Goal: Transaction & Acquisition: Obtain resource

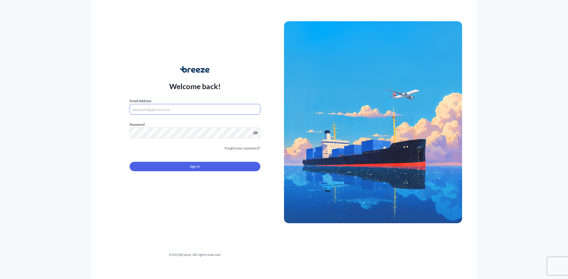
click at [191, 106] on input "Email Address" at bounding box center [194, 109] width 131 height 11
type input "[EMAIL_ADDRESS][DOMAIN_NAME]"
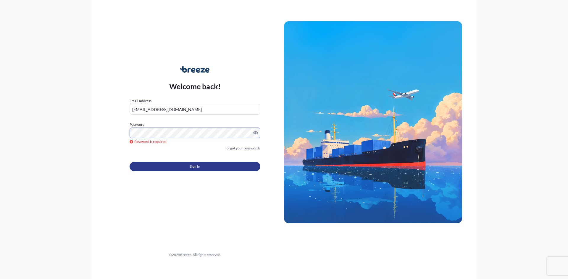
click at [195, 166] on span "Sign In" at bounding box center [195, 167] width 10 height 6
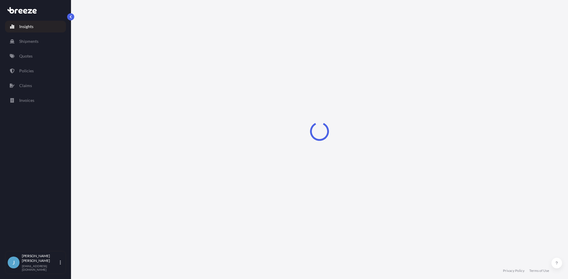
select select "2025"
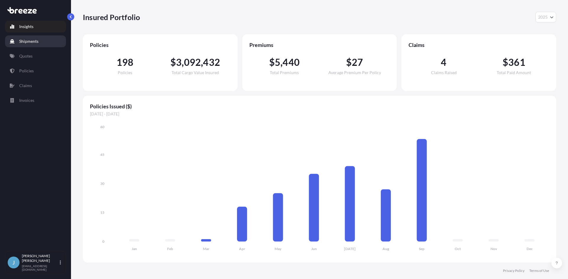
click at [35, 39] on p "Shipments" at bounding box center [28, 41] width 19 height 6
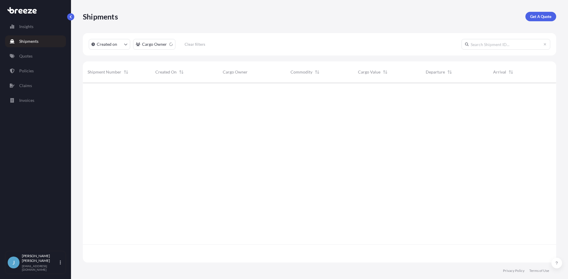
scroll to position [197, 469]
click at [535, 15] on p "Get A Quote" at bounding box center [540, 17] width 21 height 6
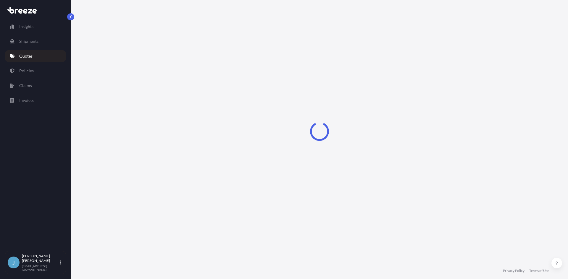
select select "Sea"
select select "1"
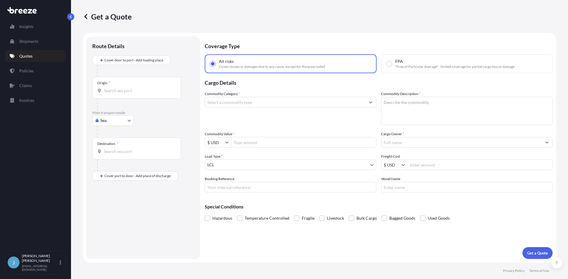
click at [111, 119] on body "Insights Shipments Quotes Policies Claims Invoices J [PERSON_NAME] [EMAIL_ADDRE…" at bounding box center [284, 139] width 568 height 279
click at [117, 156] on div "Road" at bounding box center [113, 157] width 37 height 11
select select "Road"
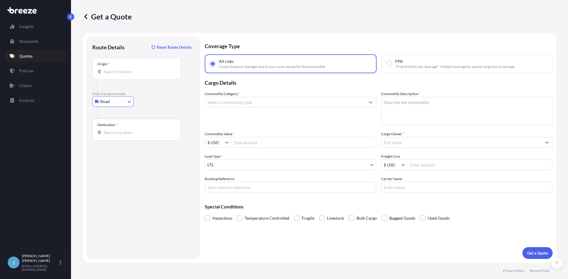
click at [125, 77] on div "Origin *" at bounding box center [136, 69] width 89 height 22
click at [125, 75] on input "Origin *" at bounding box center [139, 72] width 70 height 6
click at [124, 75] on div "Origin *" at bounding box center [136, 69] width 89 height 22
click at [124, 75] on input "Origin *" at bounding box center [139, 72] width 70 height 6
click at [124, 75] on div "Origin *" at bounding box center [136, 69] width 89 height 22
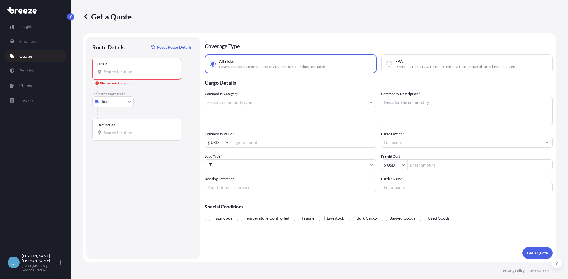
click at [124, 75] on input "Origin * Please select an origin" at bounding box center [139, 72] width 70 height 6
click at [120, 73] on input "Origin * Please select an origin" at bounding box center [139, 72] width 70 height 6
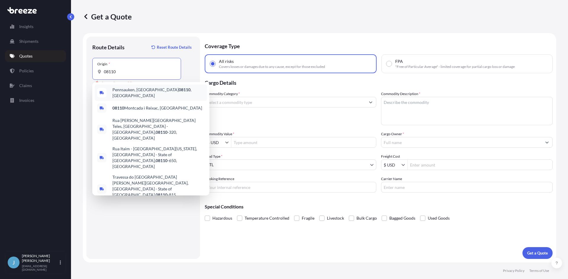
click at [122, 88] on div "[GEOGRAPHIC_DATA] , [GEOGRAPHIC_DATA]" at bounding box center [151, 93] width 112 height 17
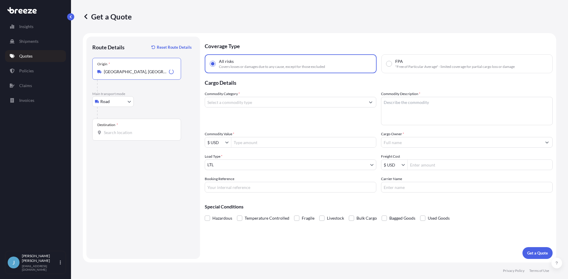
type input "[GEOGRAPHIC_DATA], [GEOGRAPHIC_DATA]"
click at [124, 131] on input "Destination *" at bounding box center [139, 133] width 70 height 6
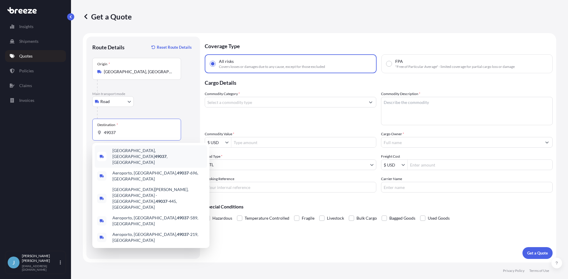
click at [125, 152] on span "[GEOGRAPHIC_DATA] , [GEOGRAPHIC_DATA]" at bounding box center [158, 157] width 92 height 18
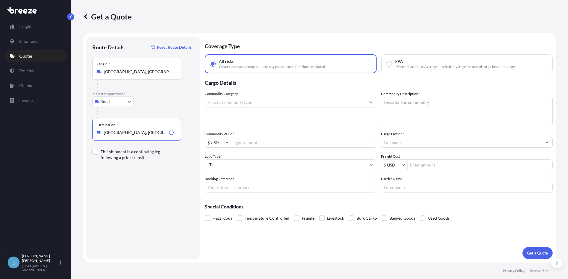
type input "[GEOGRAPHIC_DATA], [GEOGRAPHIC_DATA]"
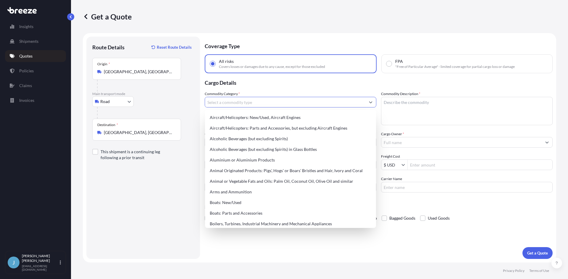
click at [263, 102] on input "Commodity Category *" at bounding box center [285, 102] width 160 height 11
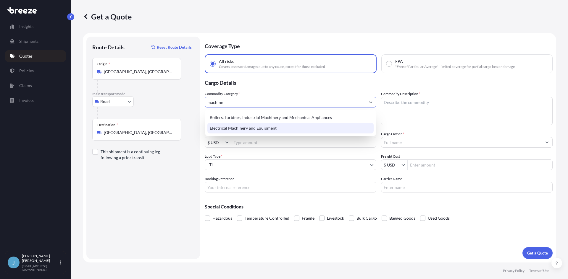
click at [255, 132] on div "Electrical Machinery and Equipment" at bounding box center [290, 128] width 166 height 11
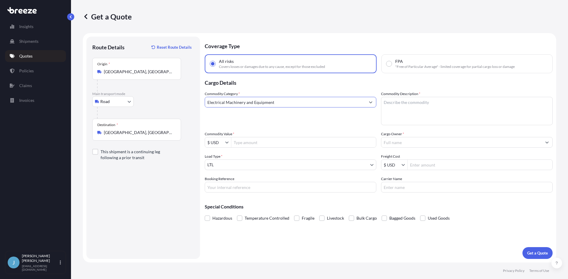
type input "Electrical Machinery and Equipment"
click at [458, 111] on textarea "Commodity Description *" at bounding box center [466, 111] width 171 height 28
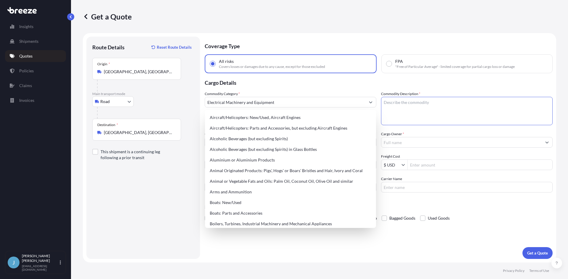
paste textarea "MACHINE PARTS"
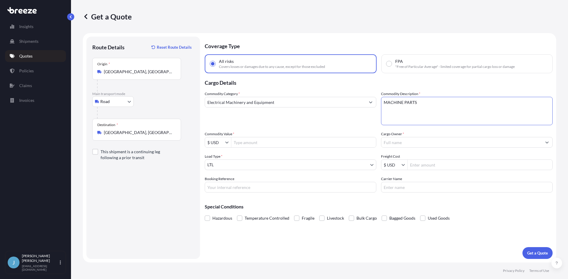
type textarea "MACHINE PARTS"
click at [328, 145] on input "Commodity Value *" at bounding box center [303, 142] width 145 height 11
type input "19,900"
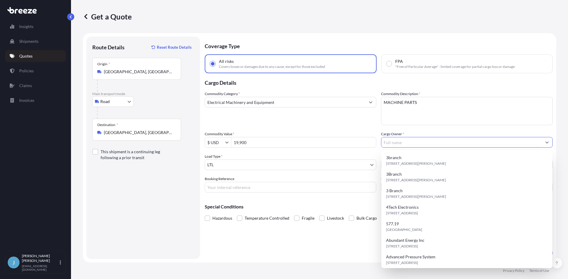
click at [396, 143] on input "Cargo Owner *" at bounding box center [461, 142] width 160 height 11
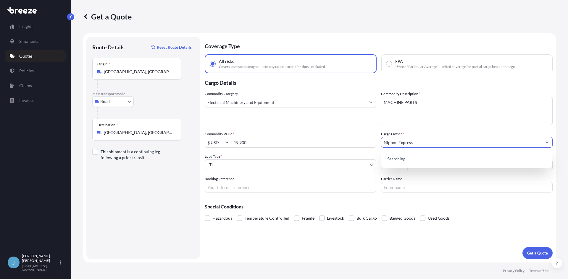
type input "Nippon Express"
click at [319, 184] on input "Booking Reference" at bounding box center [290, 187] width 171 height 11
type input "618193"
click at [464, 162] on input "Freight Cost" at bounding box center [479, 165] width 145 height 11
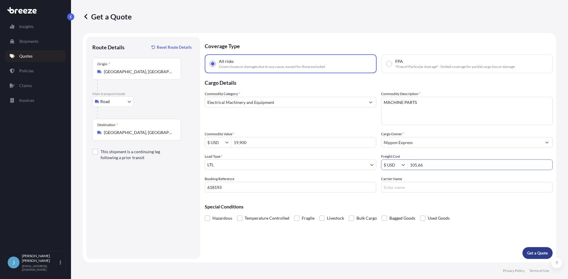
type input "105.66"
click at [533, 251] on p "Get a Quote" at bounding box center [537, 253] width 21 height 6
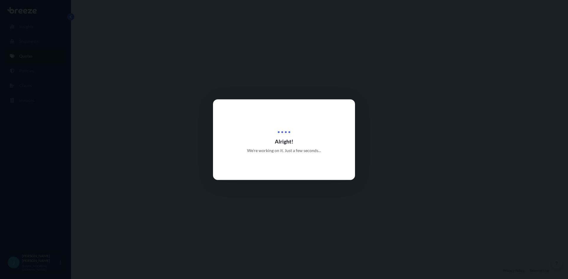
select select "Road"
select select "1"
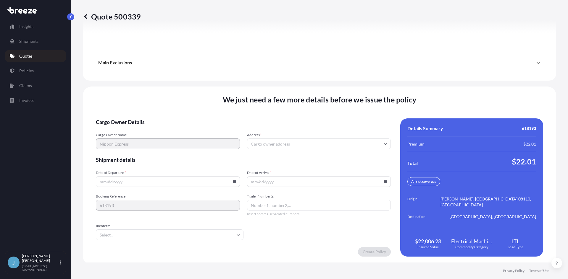
scroll to position [753, 0]
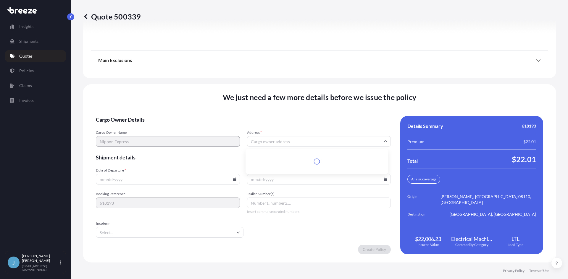
click at [271, 144] on input "Address *" at bounding box center [319, 141] width 144 height 11
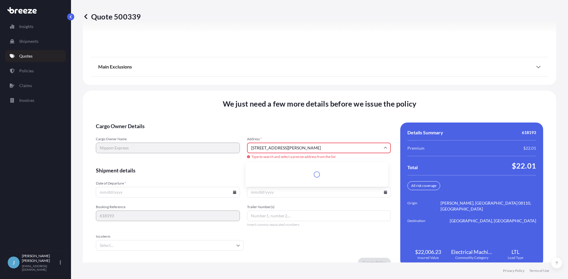
scroll to position [0, 0]
click at [294, 172] on li "[STREET_ADDRESS][PERSON_NAME][PERSON_NAME]" at bounding box center [317, 170] width 138 height 11
type input "[STREET_ADDRESS][PERSON_NAME][PERSON_NAME]"
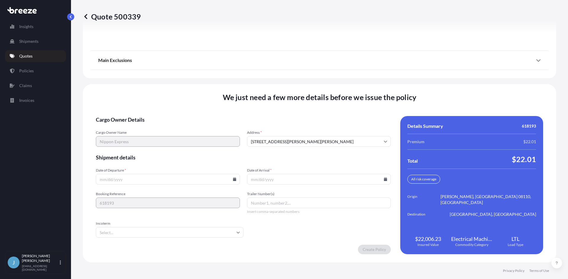
click at [233, 180] on icon at bounding box center [235, 180] width 4 height 4
click at [149, 149] on button "1" at bounding box center [152, 149] width 9 height 9
type input "[DATE]"
click at [384, 181] on icon at bounding box center [385, 180] width 3 height 4
click at [360, 80] on button at bounding box center [356, 79] width 9 height 9
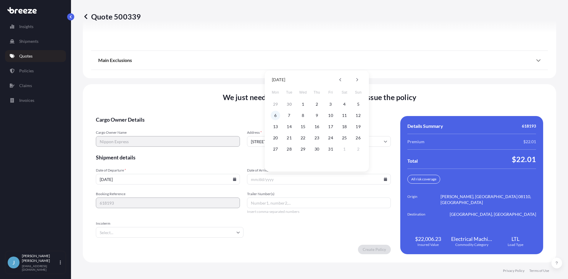
click at [277, 114] on button "6" at bounding box center [275, 115] width 9 height 9
type input "[DATE]"
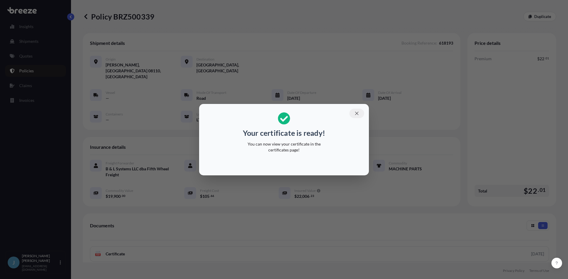
click at [355, 116] on button "button" at bounding box center [356, 113] width 15 height 9
